Goal: Task Accomplishment & Management: Use online tool/utility

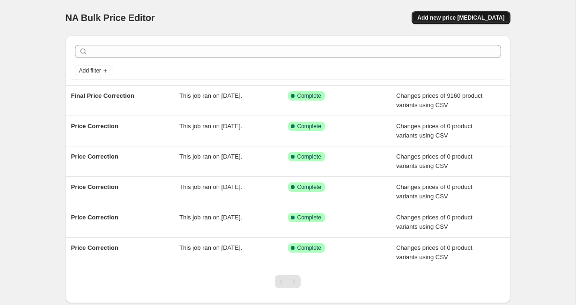
click at [440, 18] on span "Add new price [MEDICAL_DATA]" at bounding box center [460, 17] width 87 height 7
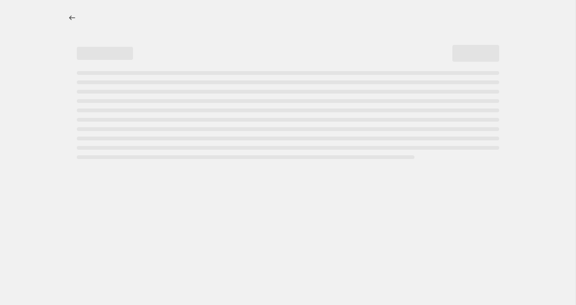
select select "percentage"
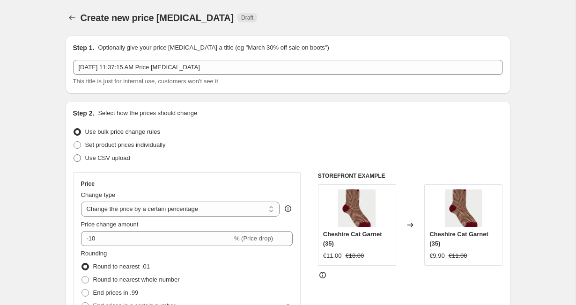
click at [78, 158] on span at bounding box center [77, 158] width 7 height 7
click at [74, 155] on input "Use CSV upload" at bounding box center [74, 155] width 0 height 0
radio input "true"
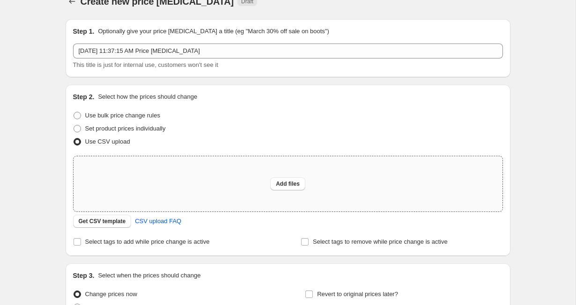
scroll to position [25, 0]
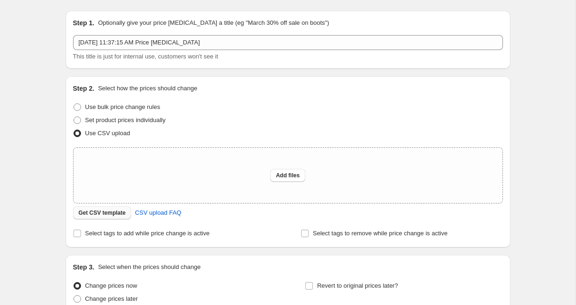
click at [104, 212] on span "Get CSV template" at bounding box center [102, 212] width 47 height 7
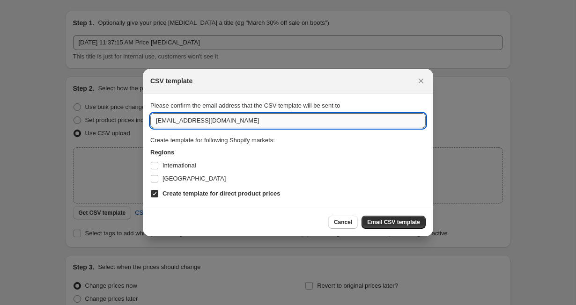
click at [163, 123] on input "[EMAIL_ADDRESS][DOMAIN_NAME]" at bounding box center [287, 120] width 275 height 15
type input "[PERSON_NAME][EMAIL_ADDRESS][PERSON_NAME][DOMAIN_NAME]"
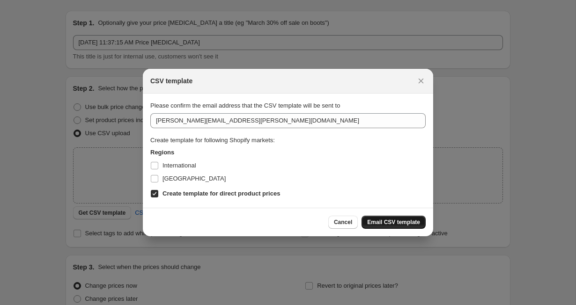
click at [374, 222] on span "Email CSV template" at bounding box center [393, 222] width 53 height 7
